Goal: Task Accomplishment & Management: Manage account settings

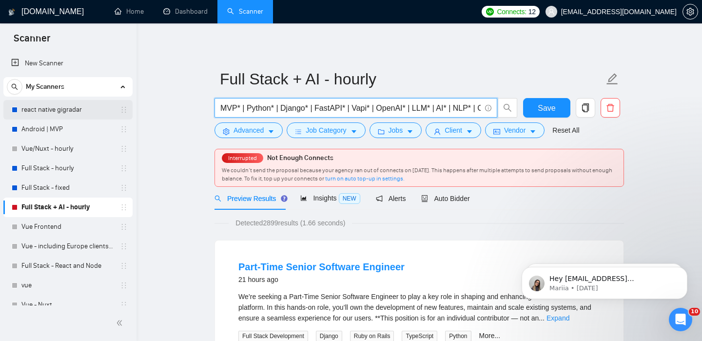
click at [68, 109] on link "react native gigradar" at bounding box center [67, 110] width 93 height 20
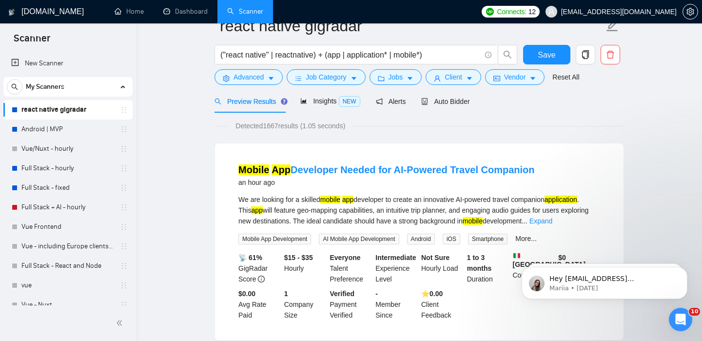
scroll to position [30, 0]
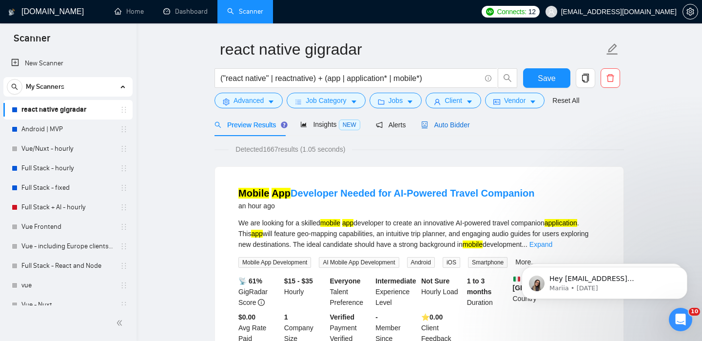
click at [453, 126] on span "Auto Bidder" at bounding box center [445, 125] width 48 height 8
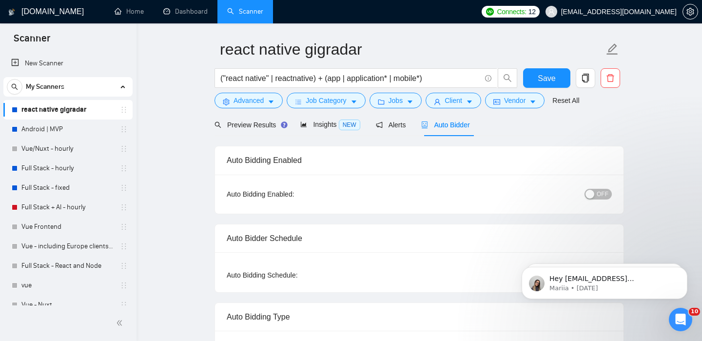
click at [596, 194] on button "OFF" at bounding box center [598, 194] width 27 height 11
checkbox input "true"
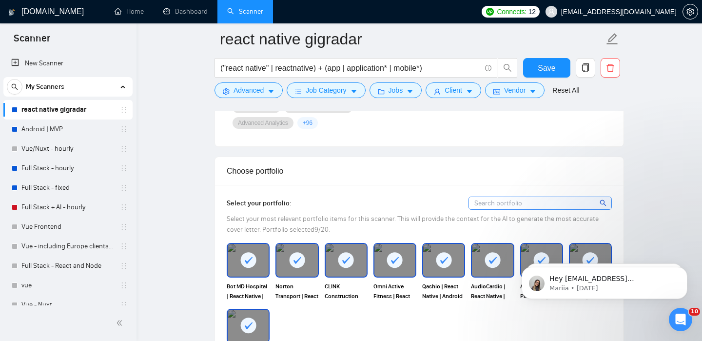
scroll to position [644, 0]
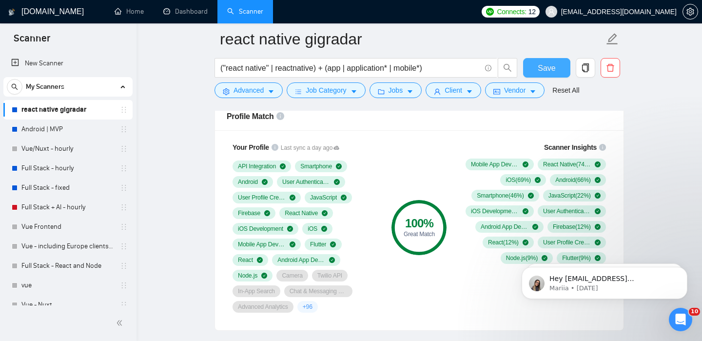
click at [549, 73] on span "Save" at bounding box center [547, 68] width 18 height 12
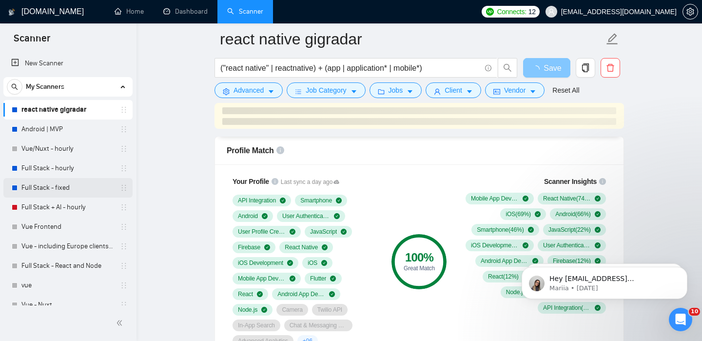
scroll to position [635, 0]
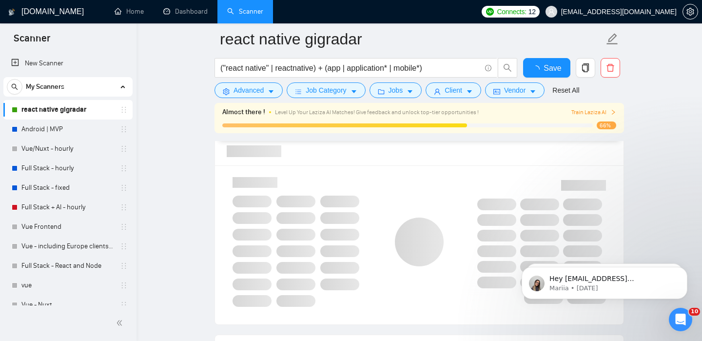
click at [67, 209] on link "Full Stack + AI - hourly" at bounding box center [67, 207] width 93 height 20
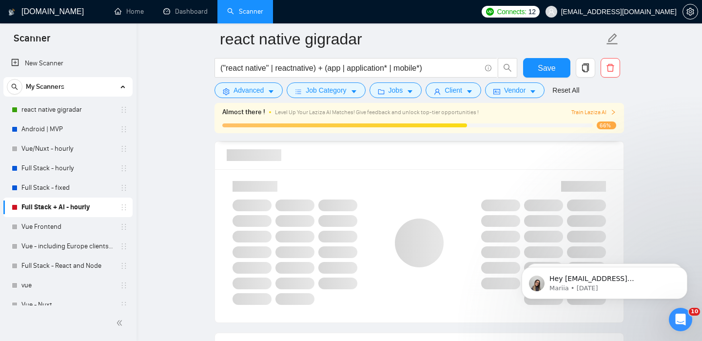
checkbox input "true"
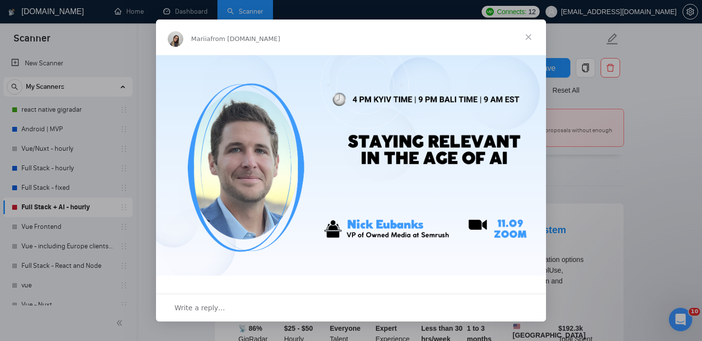
click at [532, 35] on span "Close" at bounding box center [528, 37] width 35 height 35
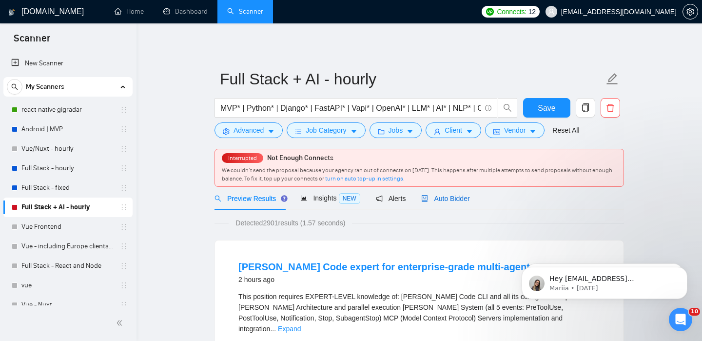
click at [448, 201] on span "Auto Bidder" at bounding box center [445, 199] width 48 height 8
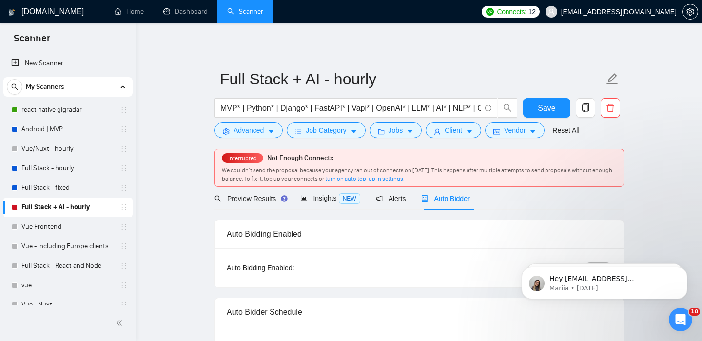
scroll to position [31, 0]
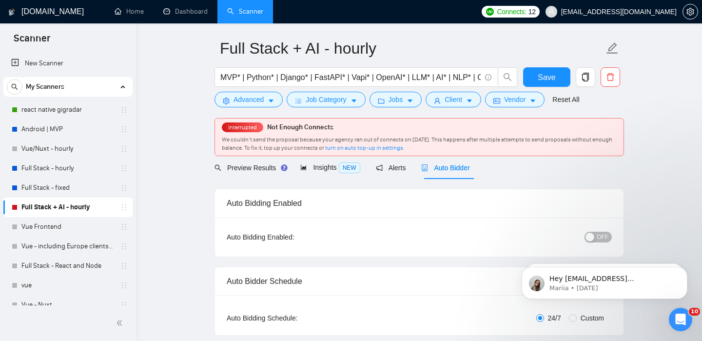
checkbox input "true"
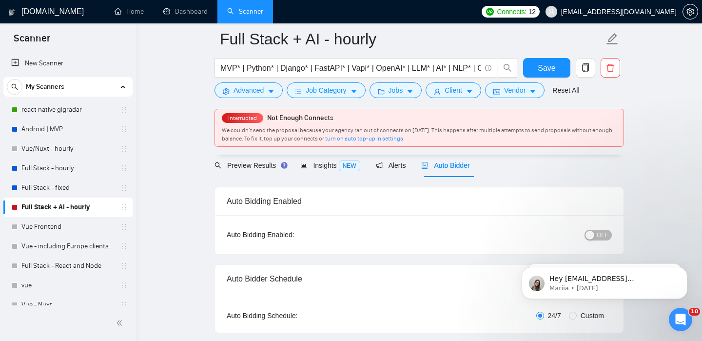
scroll to position [101, 0]
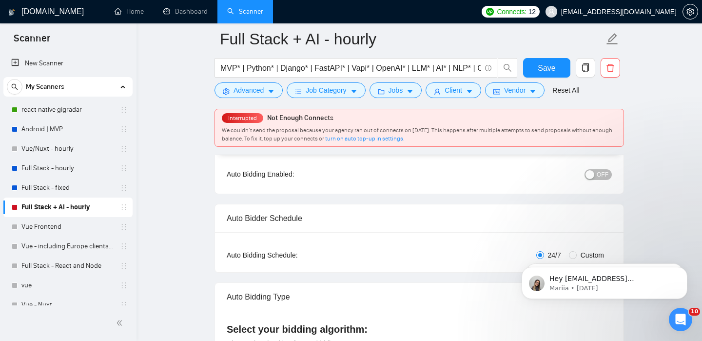
click at [597, 178] on button "OFF" at bounding box center [598, 174] width 27 height 11
click at [598, 175] on span "OFF" at bounding box center [603, 174] width 12 height 11
